Goal: Transaction & Acquisition: Purchase product/service

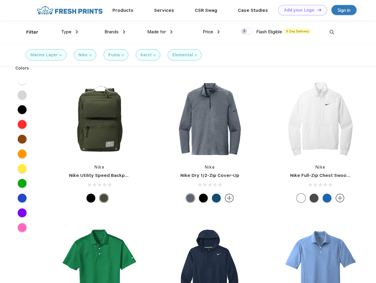
scroll to position [0, 0]
click at [300, 10] on link "Add your Logo Design Tool" at bounding box center [302, 10] width 49 height 10
click at [0, 0] on div "Design Tool" at bounding box center [0, 0] width 0 height 0
click at [316, 10] on link "Add your Logo Design Tool" at bounding box center [302, 10] width 49 height 10
click at [28, 32] on div "Filter" at bounding box center [32, 32] width 12 height 7
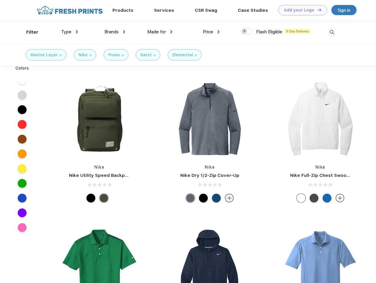
click at [70, 32] on span "Type" at bounding box center [66, 31] width 10 height 5
click at [115, 32] on span "Brands" at bounding box center [111, 31] width 14 height 5
click at [160, 32] on span "Made for" at bounding box center [156, 31] width 19 height 5
click at [211, 32] on span "Price" at bounding box center [208, 31] width 10 height 5
click at [247, 32] on div at bounding box center [247, 31] width 12 height 6
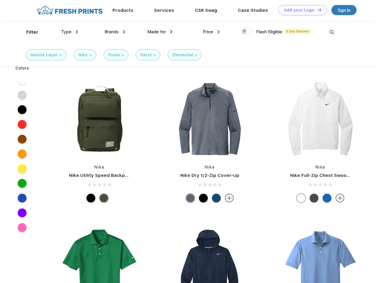
click at [244, 32] on input "checkbox" at bounding box center [243, 30] width 4 height 4
click at [331, 32] on img at bounding box center [332, 32] width 10 height 10
